Goal: Task Accomplishment & Management: Complete application form

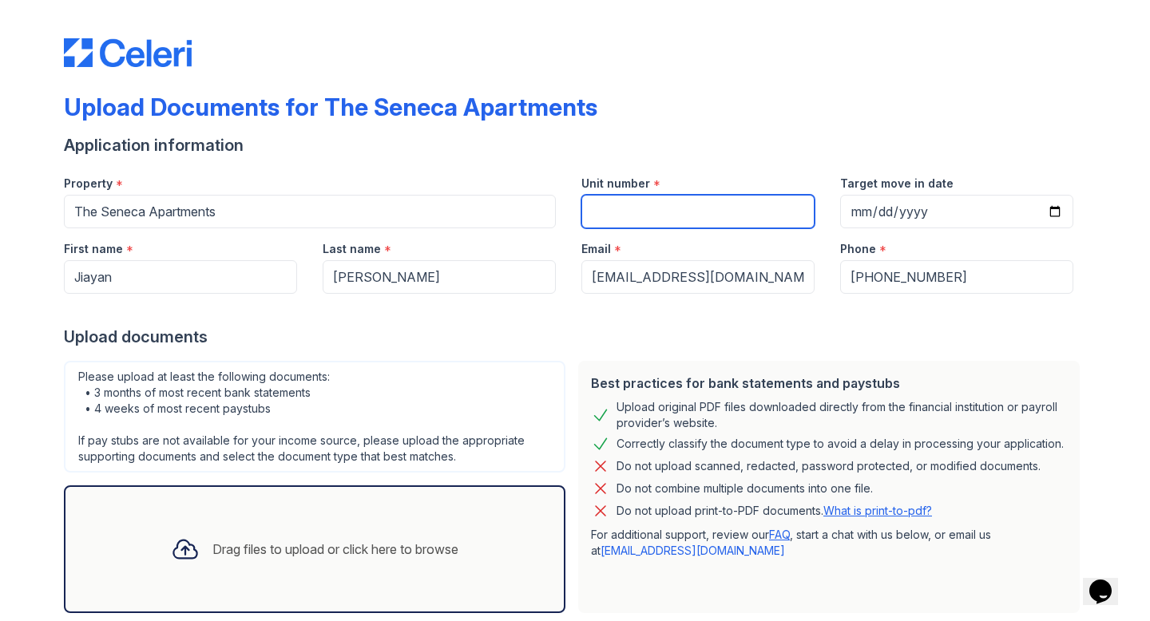
click at [637, 211] on input "Unit number" at bounding box center [697, 212] width 233 height 34
type input "1616 B1"
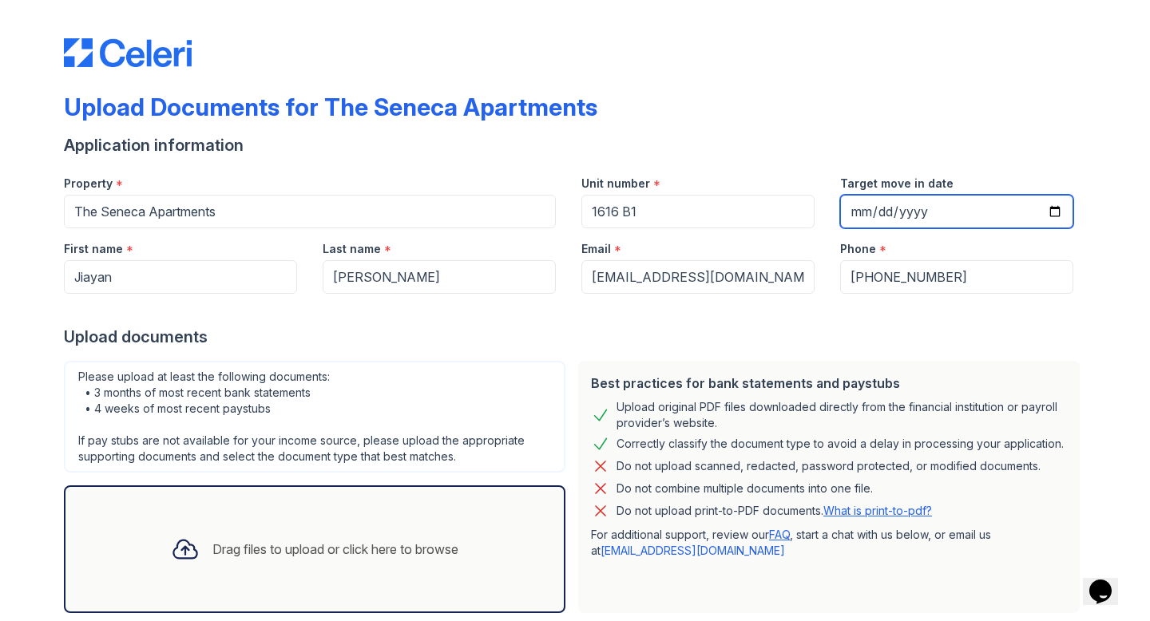
click at [868, 208] on input "Target move in date" at bounding box center [956, 212] width 233 height 34
click at [906, 208] on input "Target move in date" at bounding box center [956, 212] width 233 height 34
click at [895, 208] on input "Target move in date" at bounding box center [956, 212] width 233 height 34
type input "[DATE]"
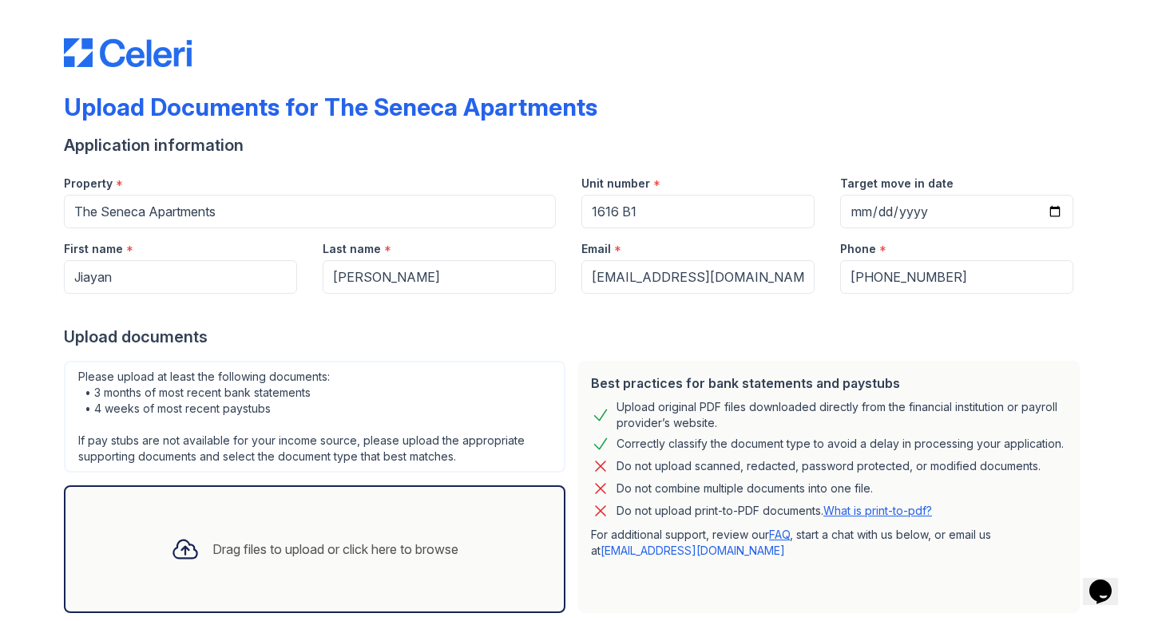
click at [830, 155] on div "Application information" at bounding box center [575, 145] width 1022 height 22
click at [864, 281] on input "[PHONE_NUMBER]" at bounding box center [956, 277] width 233 height 34
type input "8723698826"
click at [264, 238] on div "First name *" at bounding box center [180, 244] width 233 height 32
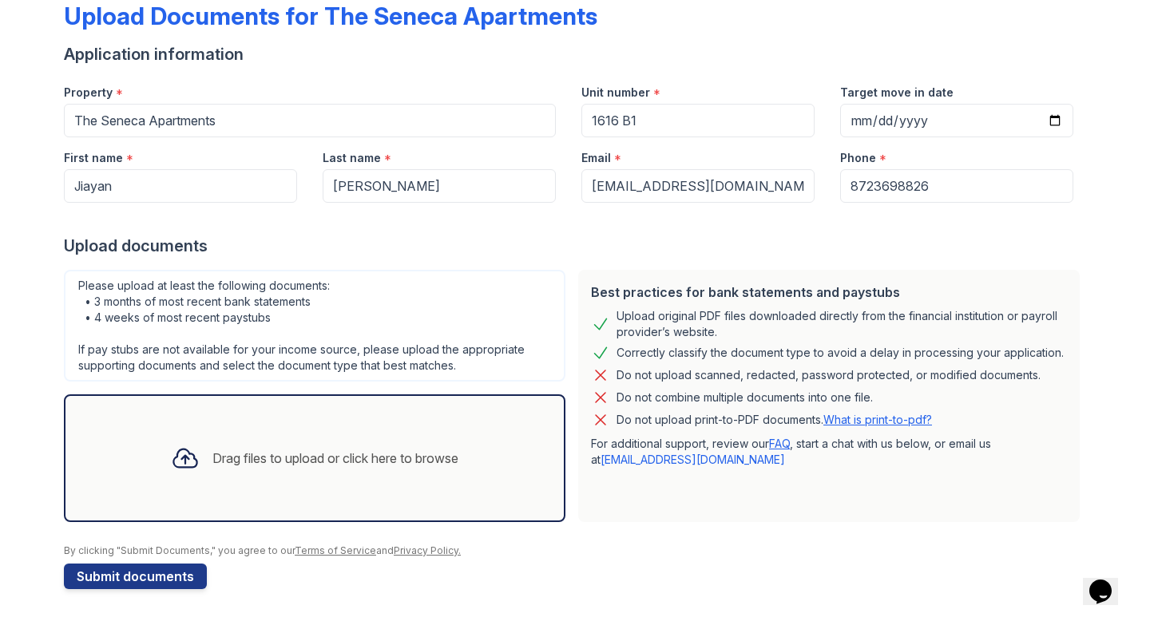
click at [290, 456] on div "Drag files to upload or click here to browse" at bounding box center [335, 458] width 246 height 19
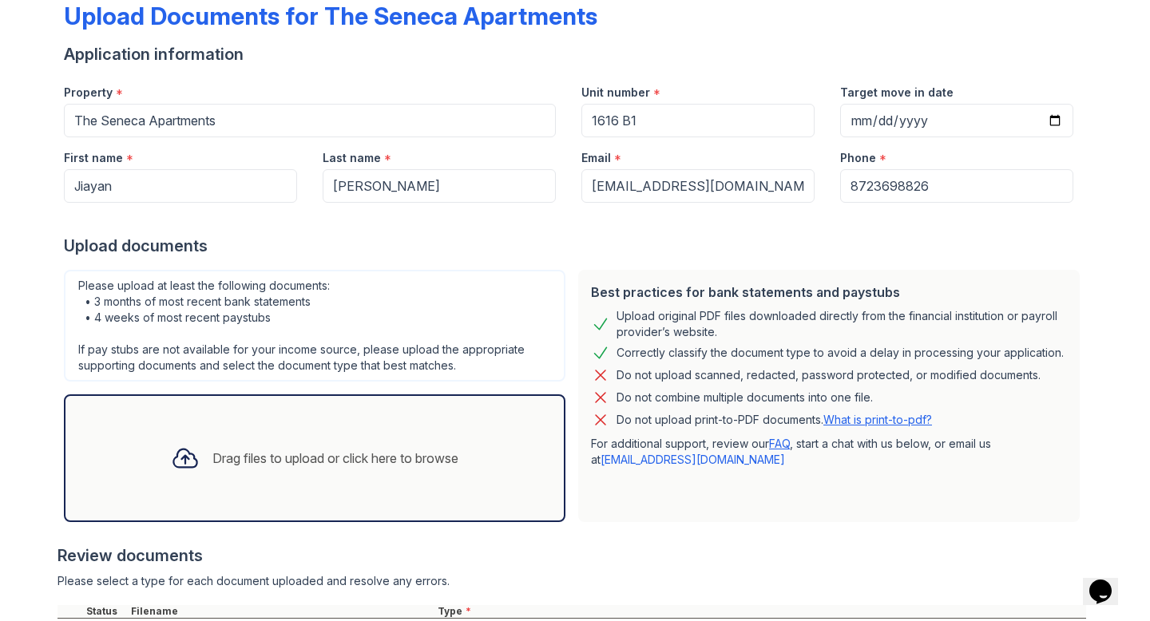
scroll to position [236, 0]
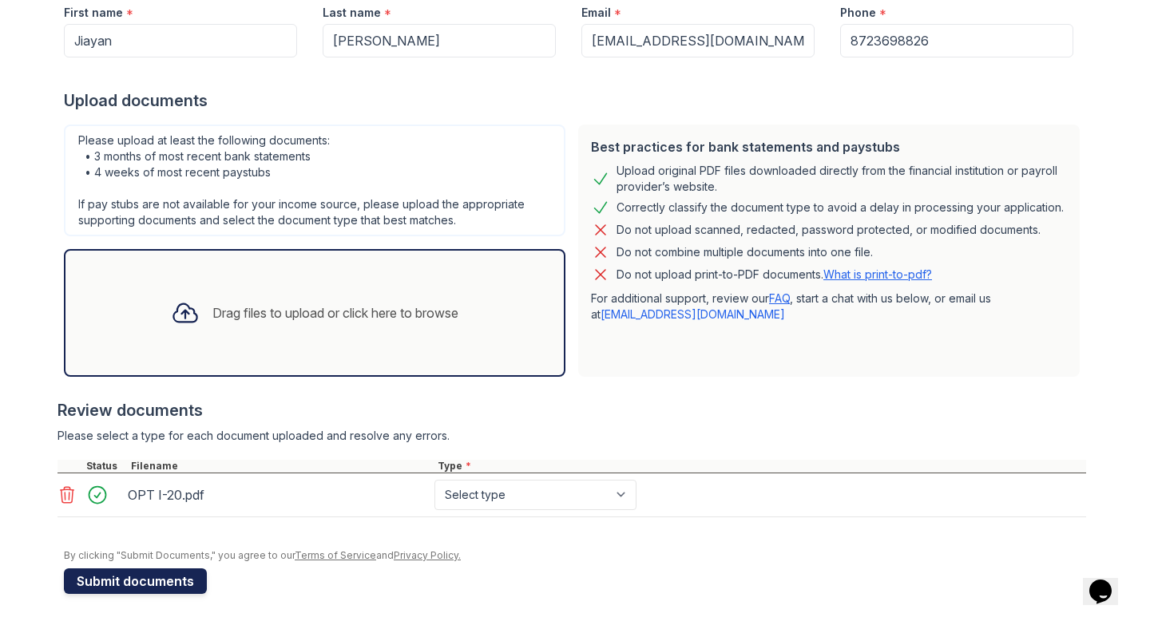
click at [157, 579] on button "Submit documents" at bounding box center [135, 582] width 143 height 26
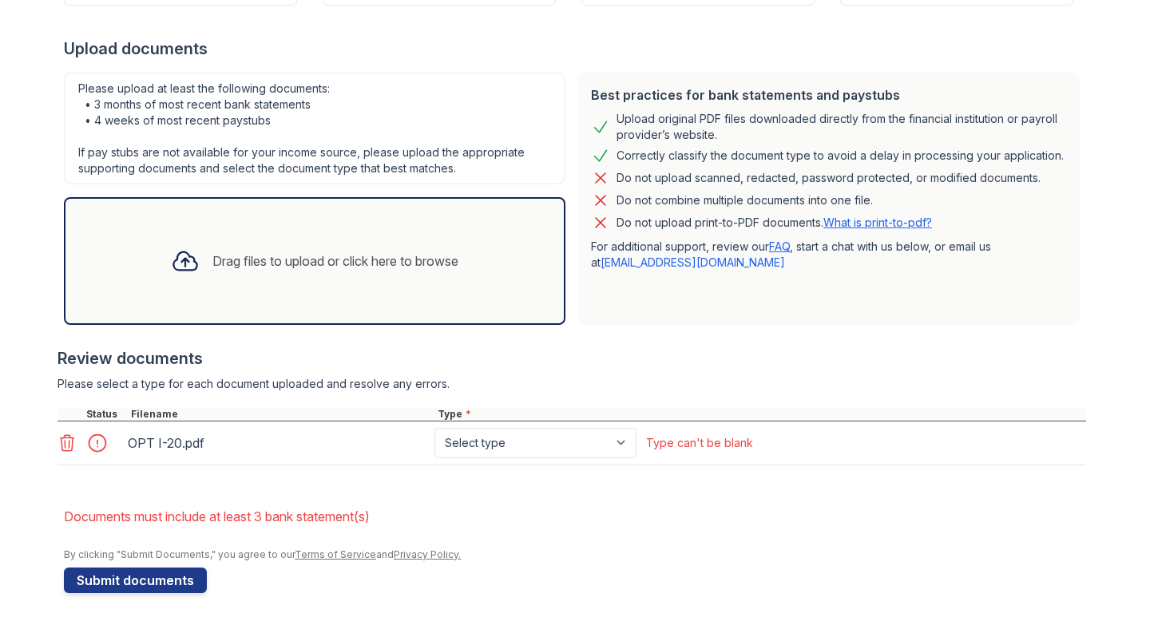
scroll to position [337, 0]
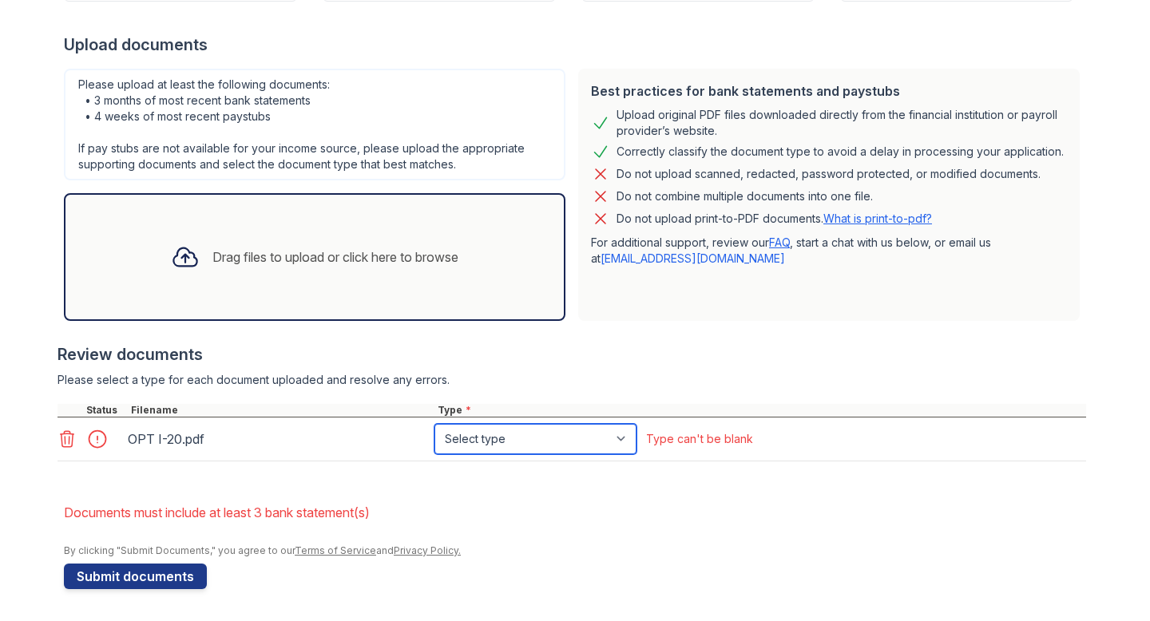
click at [481, 445] on select "Select type Paystub Bank Statement Offer Letter Tax Documents Benefit Award Let…" at bounding box center [535, 439] width 202 height 30
select select "offer_letter"
click at [434, 424] on select "Select type Paystub Bank Statement Offer Letter Tax Documents Benefit Award Let…" at bounding box center [535, 439] width 202 height 30
click at [551, 486] on form "Application information Property * The Seneca Apartments Unit number * 1616 B1 …" at bounding box center [575, 216] width 1022 height 748
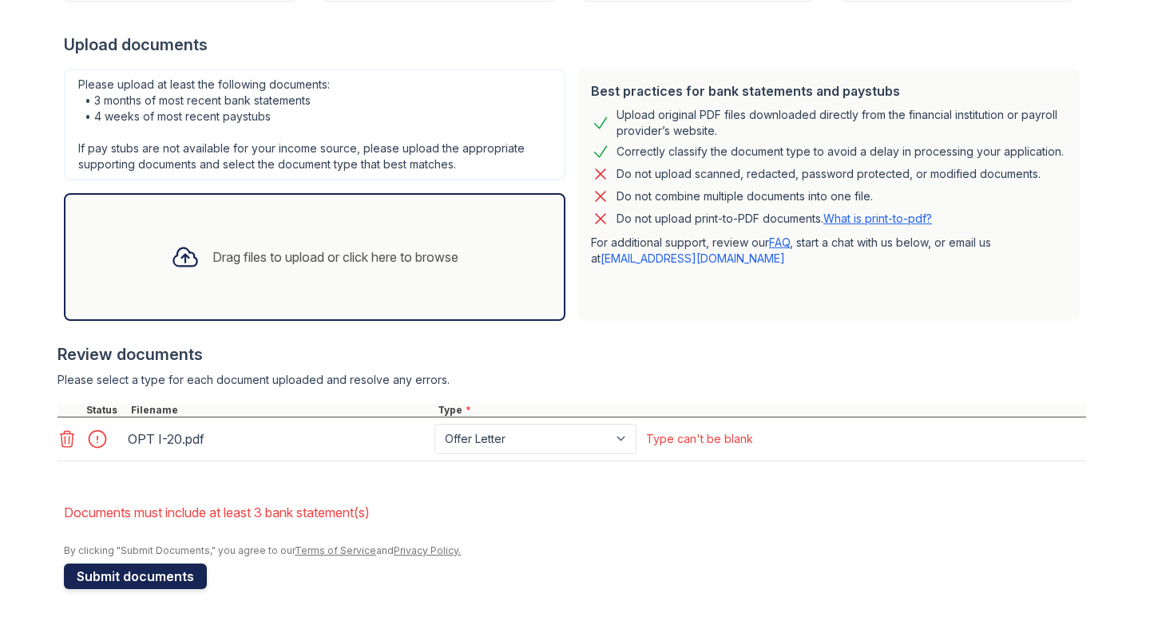
click at [184, 573] on button "Submit documents" at bounding box center [135, 577] width 143 height 26
click at [414, 79] on div "Please upload at least the following documents: • 3 months of most recent bank …" at bounding box center [315, 125] width 502 height 112
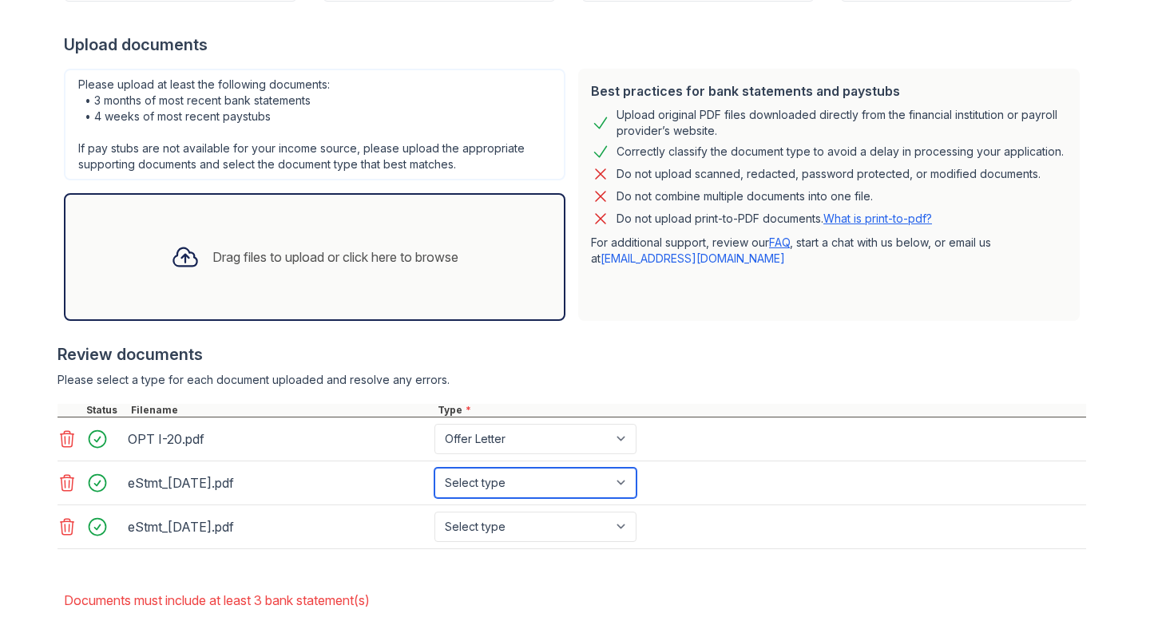
click at [509, 486] on select "Select type Paystub Bank Statement Offer Letter Tax Documents Benefit Award Let…" at bounding box center [535, 483] width 202 height 30
select select "bank_statement"
click at [434, 468] on select "Select type Paystub Bank Statement Offer Letter Tax Documents Benefit Award Let…" at bounding box center [535, 483] width 202 height 30
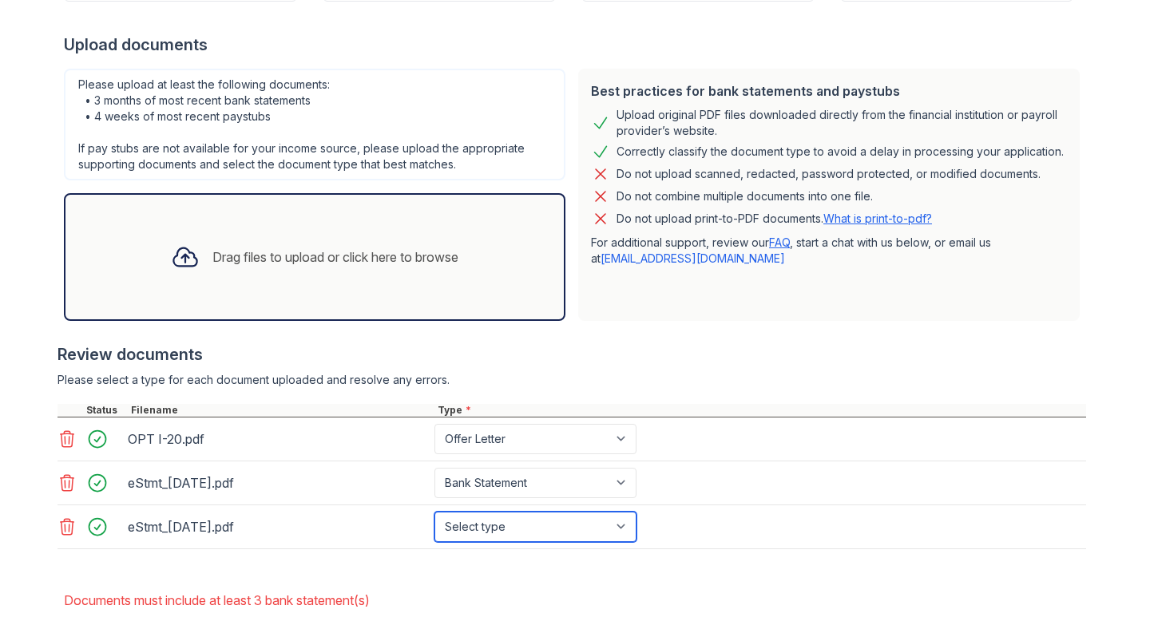
click at [488, 527] on select "Select type Paystub Bank Statement Offer Letter Tax Documents Benefit Award Let…" at bounding box center [535, 527] width 202 height 30
select select "bank_statement"
click at [434, 512] on select "Select type Paystub Bank Statement Offer Letter Tax Documents Benefit Award Let…" at bounding box center [535, 527] width 202 height 30
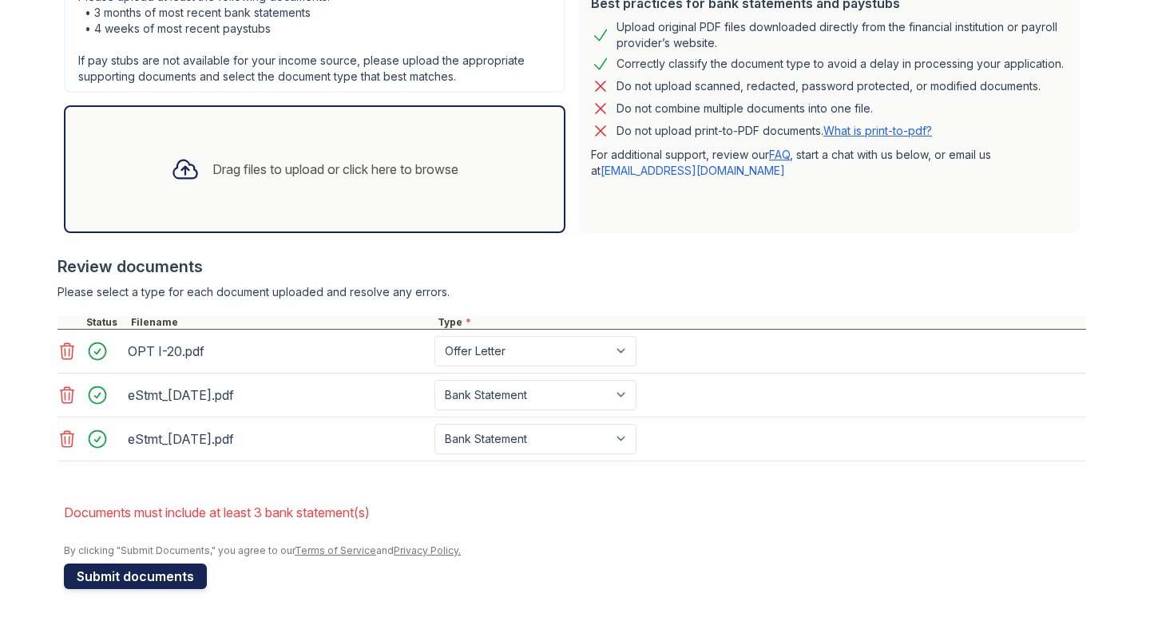
click at [146, 573] on button "Submit documents" at bounding box center [135, 577] width 143 height 26
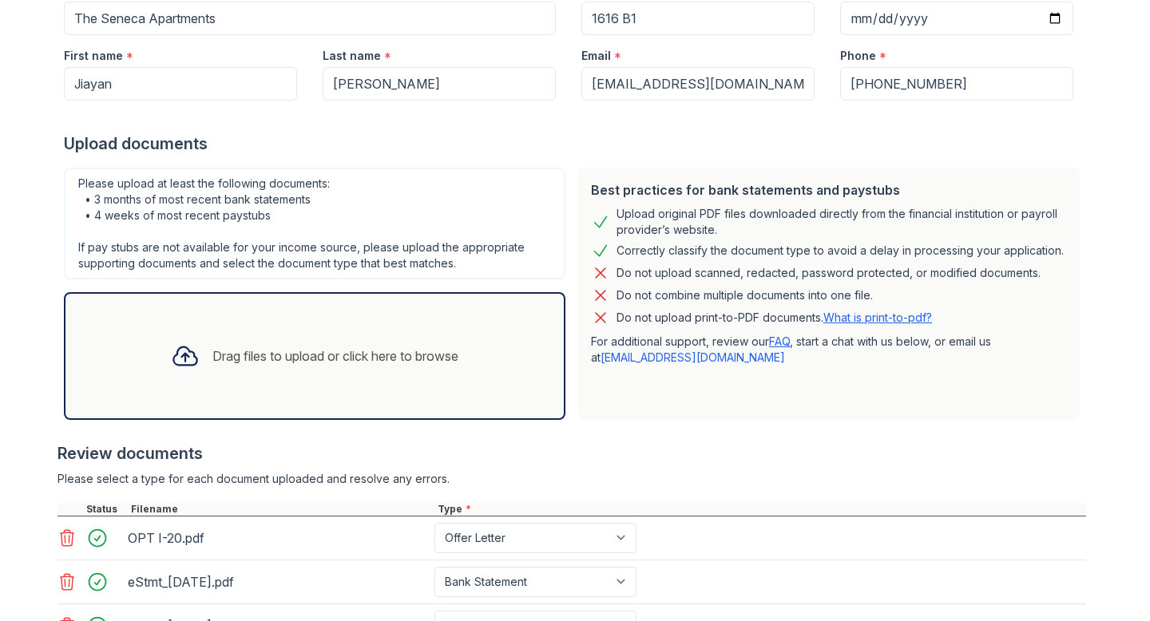
scroll to position [244, 0]
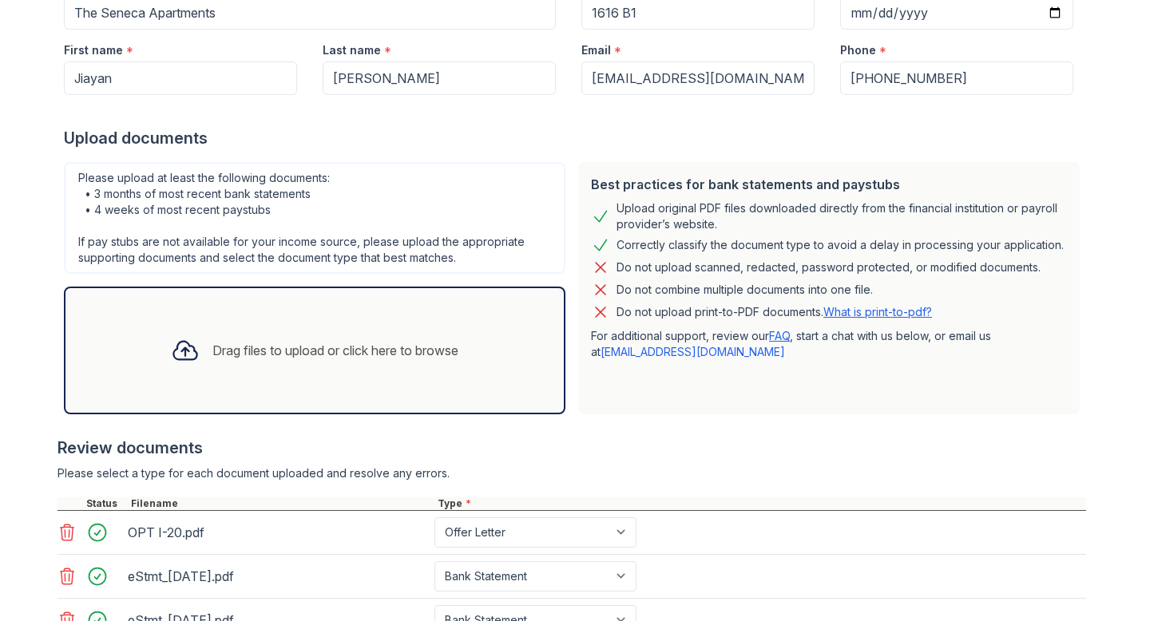
click at [265, 338] on div "Drag files to upload or click here to browse" at bounding box center [314, 350] width 313 height 54
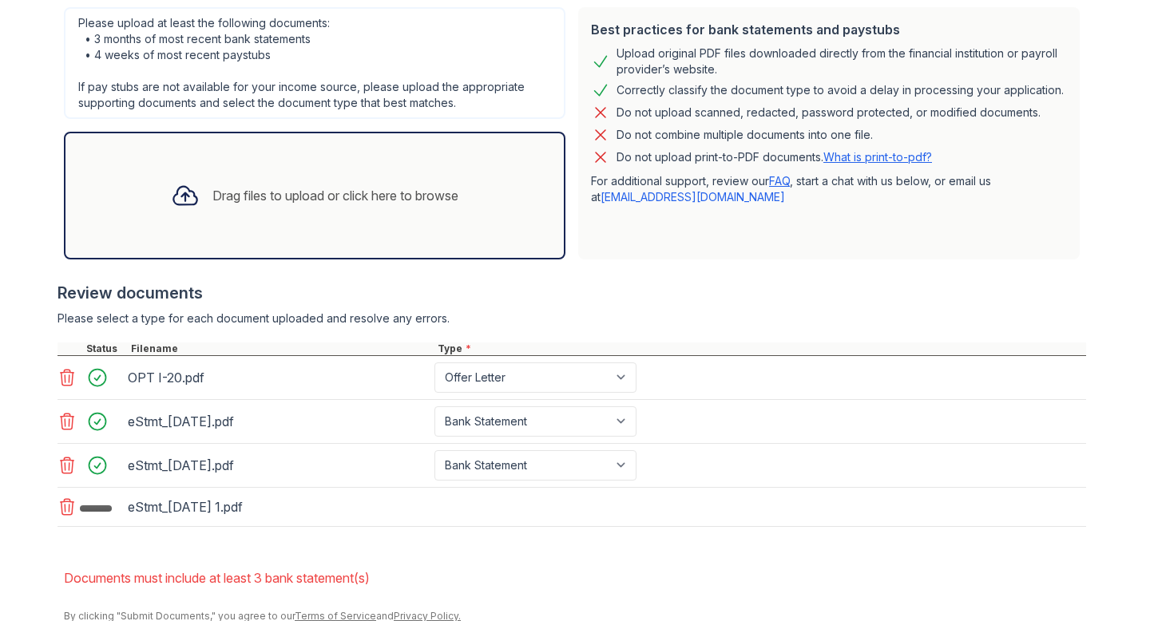
scroll to position [422, 0]
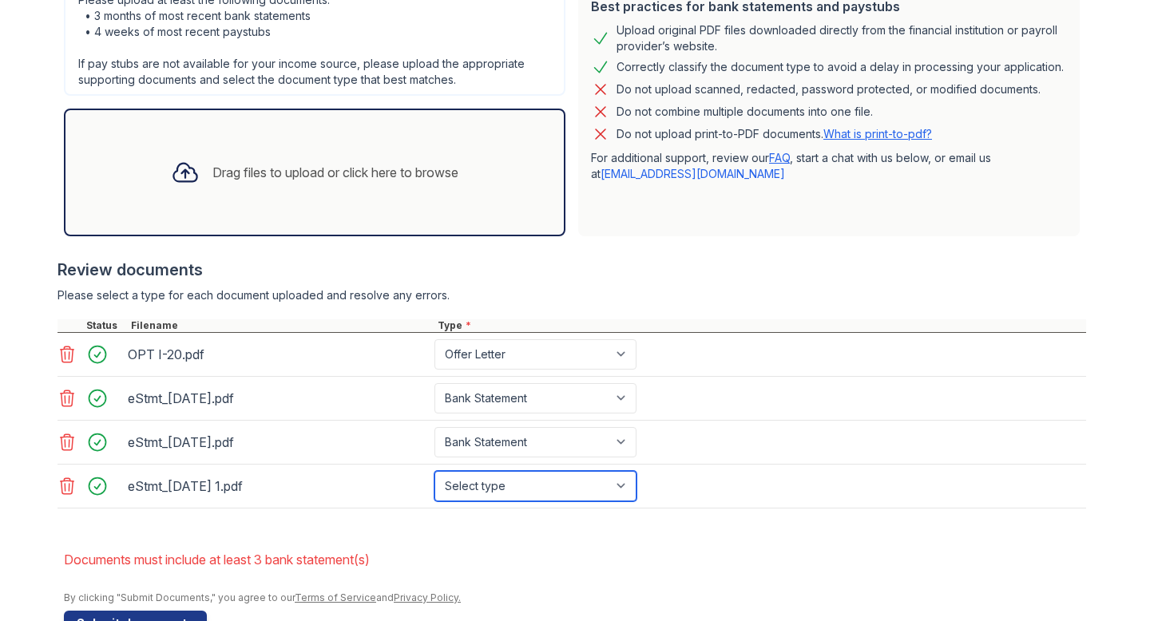
click at [482, 492] on select "Select type Paystub Bank Statement Offer Letter Tax Documents Benefit Award Let…" at bounding box center [535, 486] width 202 height 30
select select "bank_statement"
click at [434, 471] on select "Select type Paystub Bank Statement Offer Letter Tax Documents Benefit Award Let…" at bounding box center [535, 486] width 202 height 30
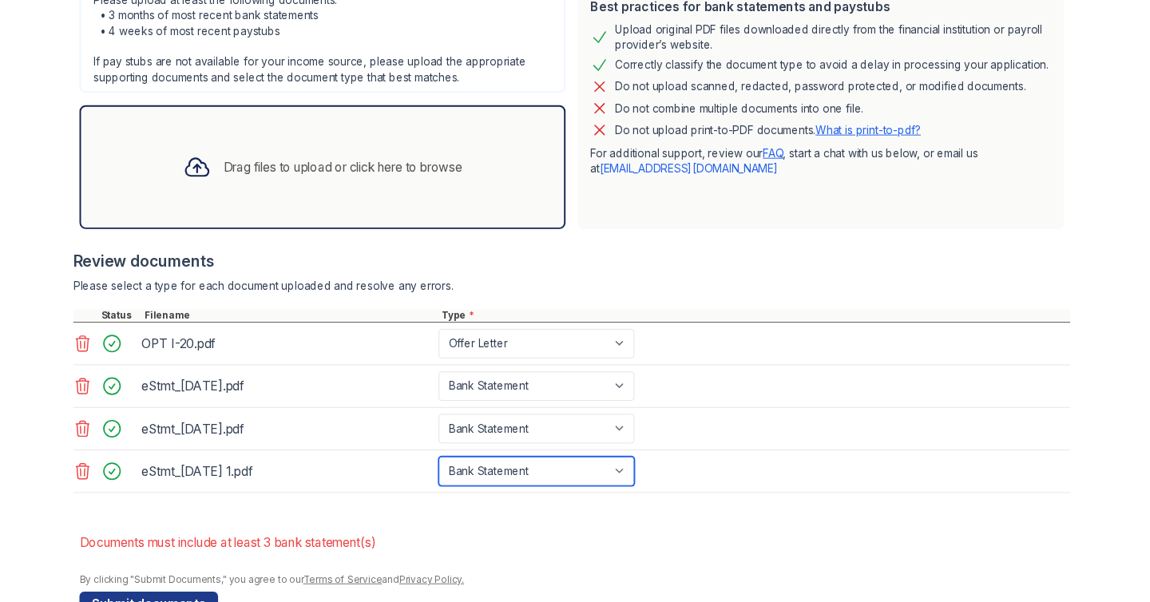
scroll to position [387, 0]
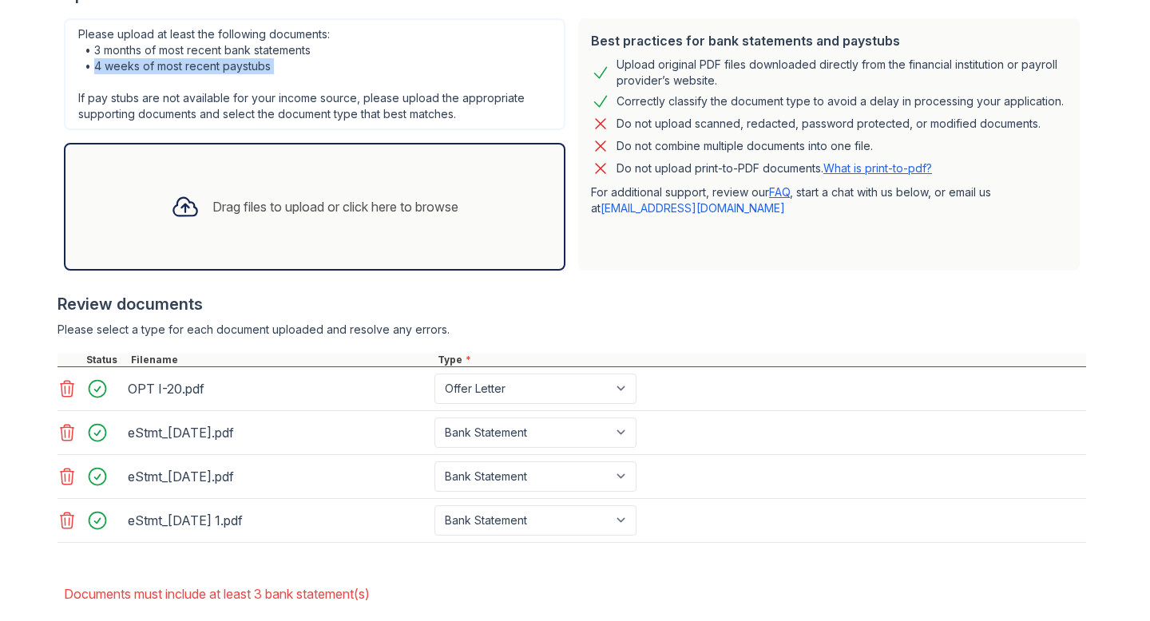
drag, startPoint x: 94, startPoint y: 66, endPoint x: 281, endPoint y: 76, distance: 187.1
click at [281, 76] on div "Please upload at least the following documents: • 3 months of most recent bank …" at bounding box center [315, 74] width 502 height 112
copy div "4 weeks of most recent paystubs"
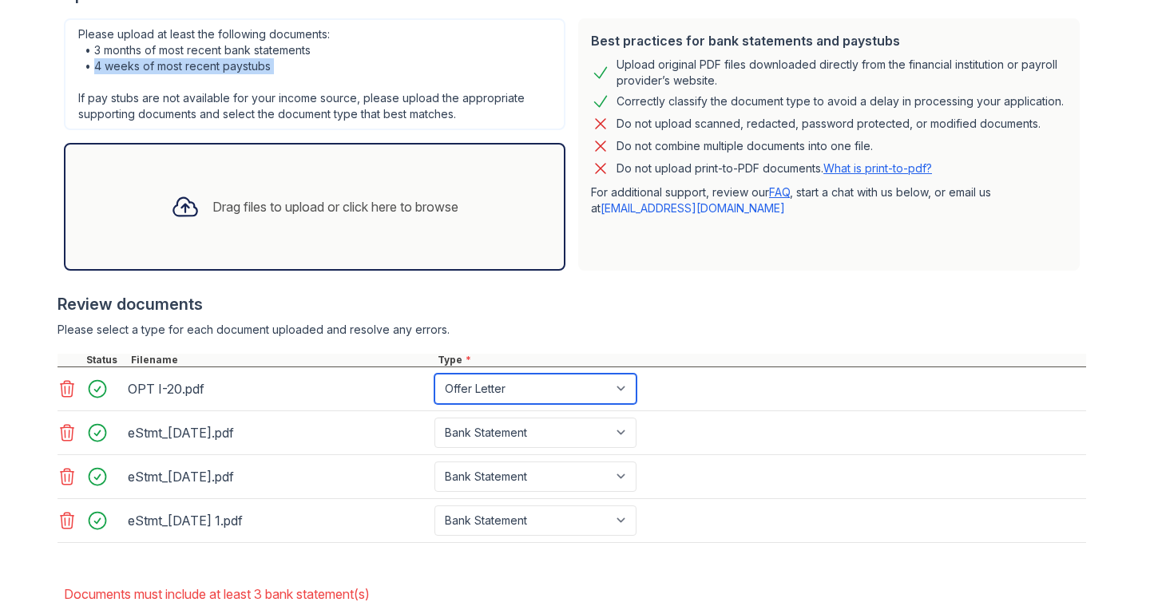
click at [486, 402] on select "Paystub Bank Statement Offer Letter Tax Documents Benefit Award Letter Investme…" at bounding box center [535, 389] width 202 height 30
select select "paystub"
click at [434, 374] on select "Paystub Bank Statement Offer Letter Tax Documents Benefit Award Letter Investme…" at bounding box center [535, 389] width 202 height 30
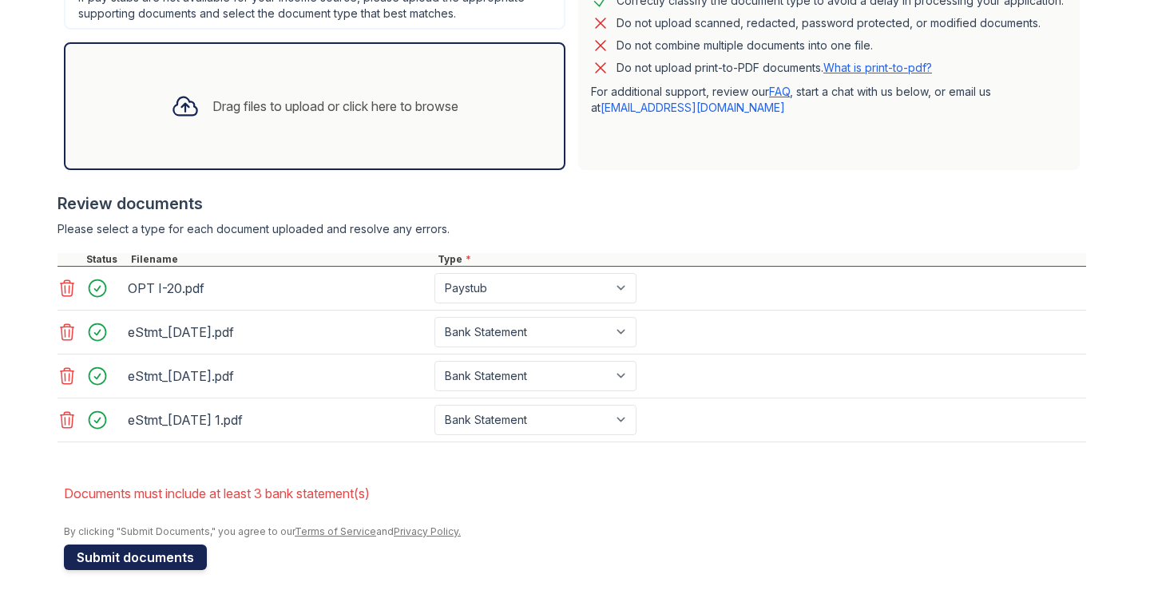
click at [141, 553] on button "Submit documents" at bounding box center [135, 558] width 143 height 26
